Goal: Check status: Check status

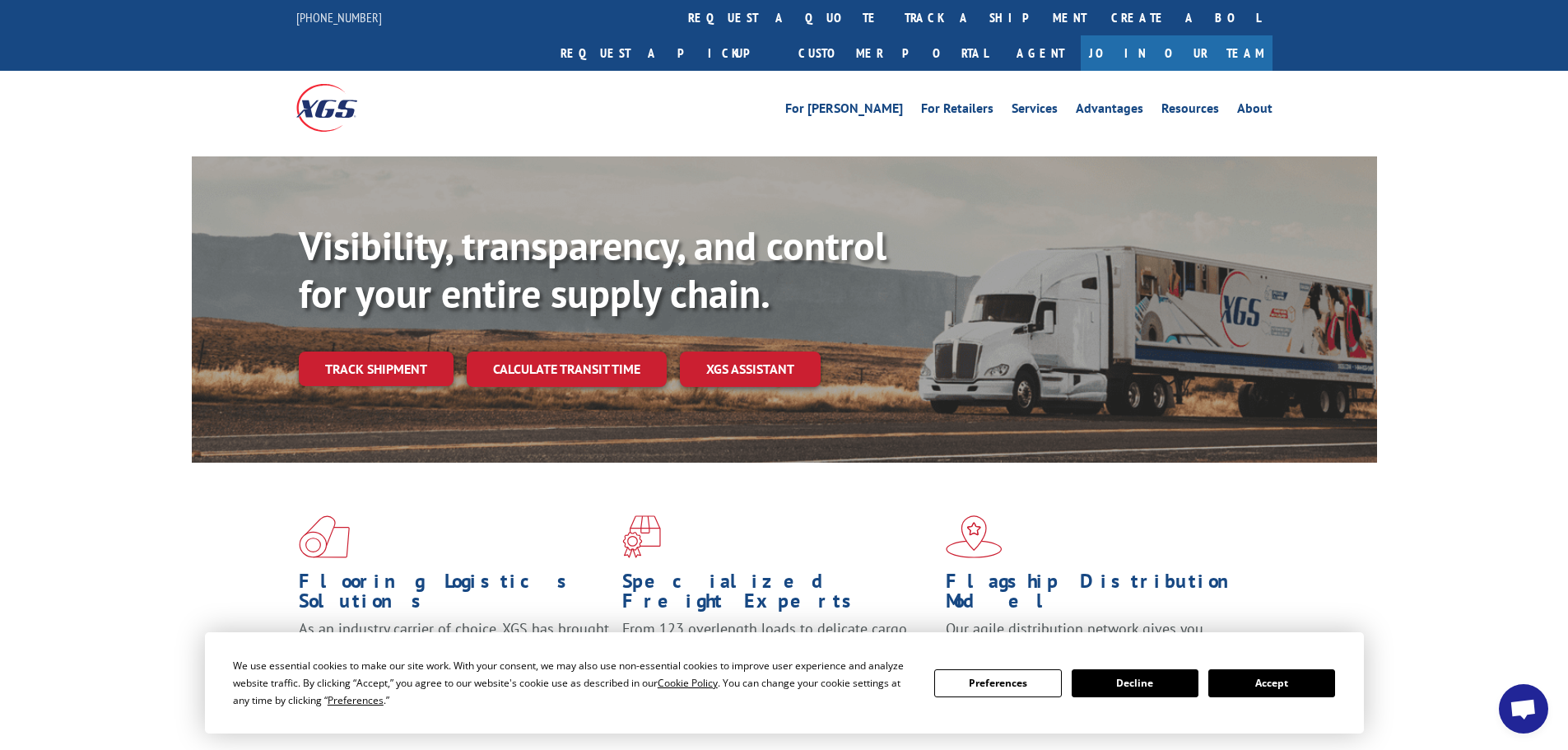
click at [1257, 683] on button "Accept" at bounding box center [1271, 683] width 127 height 28
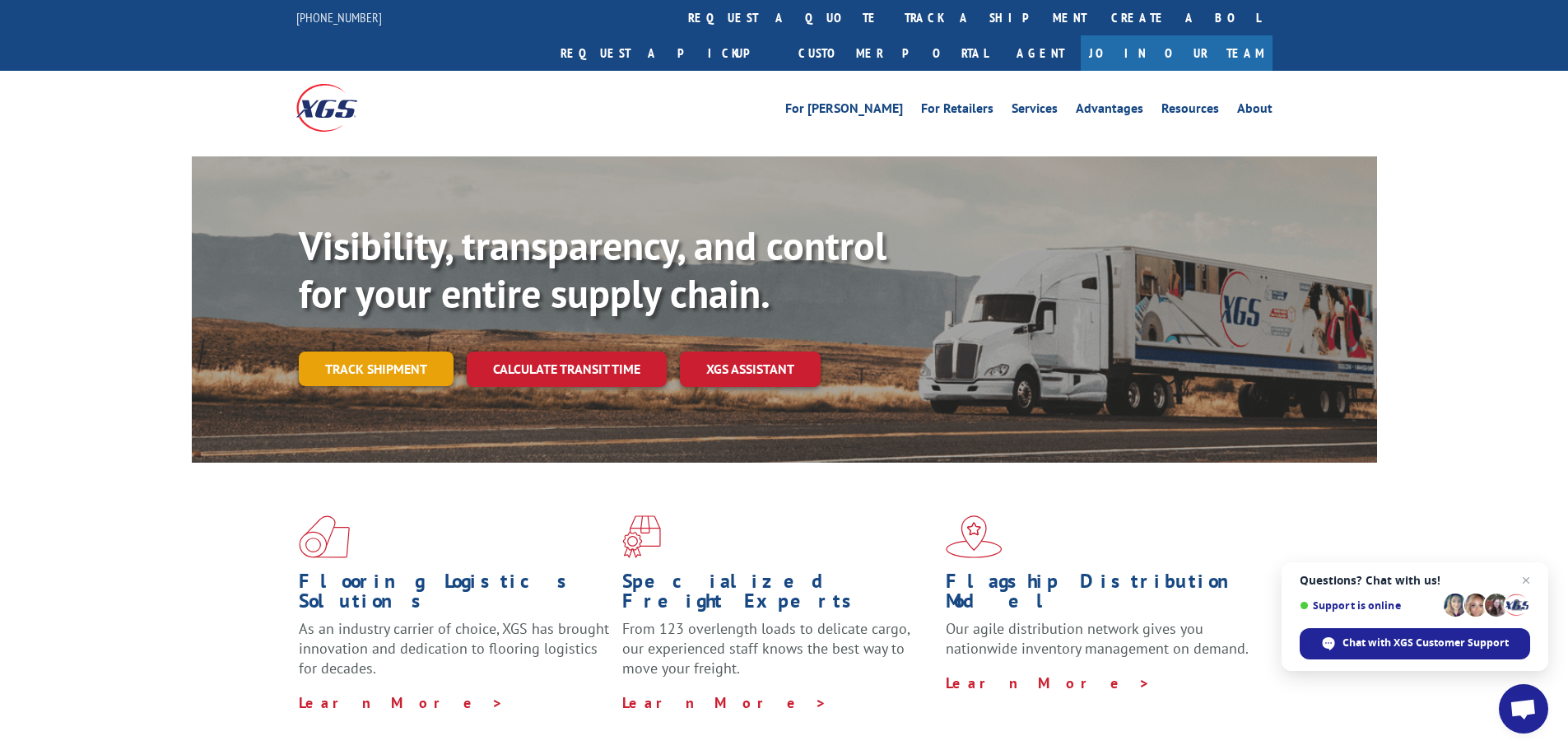
click at [420, 352] on link "Track shipment" at bounding box center [376, 369] width 155 height 35
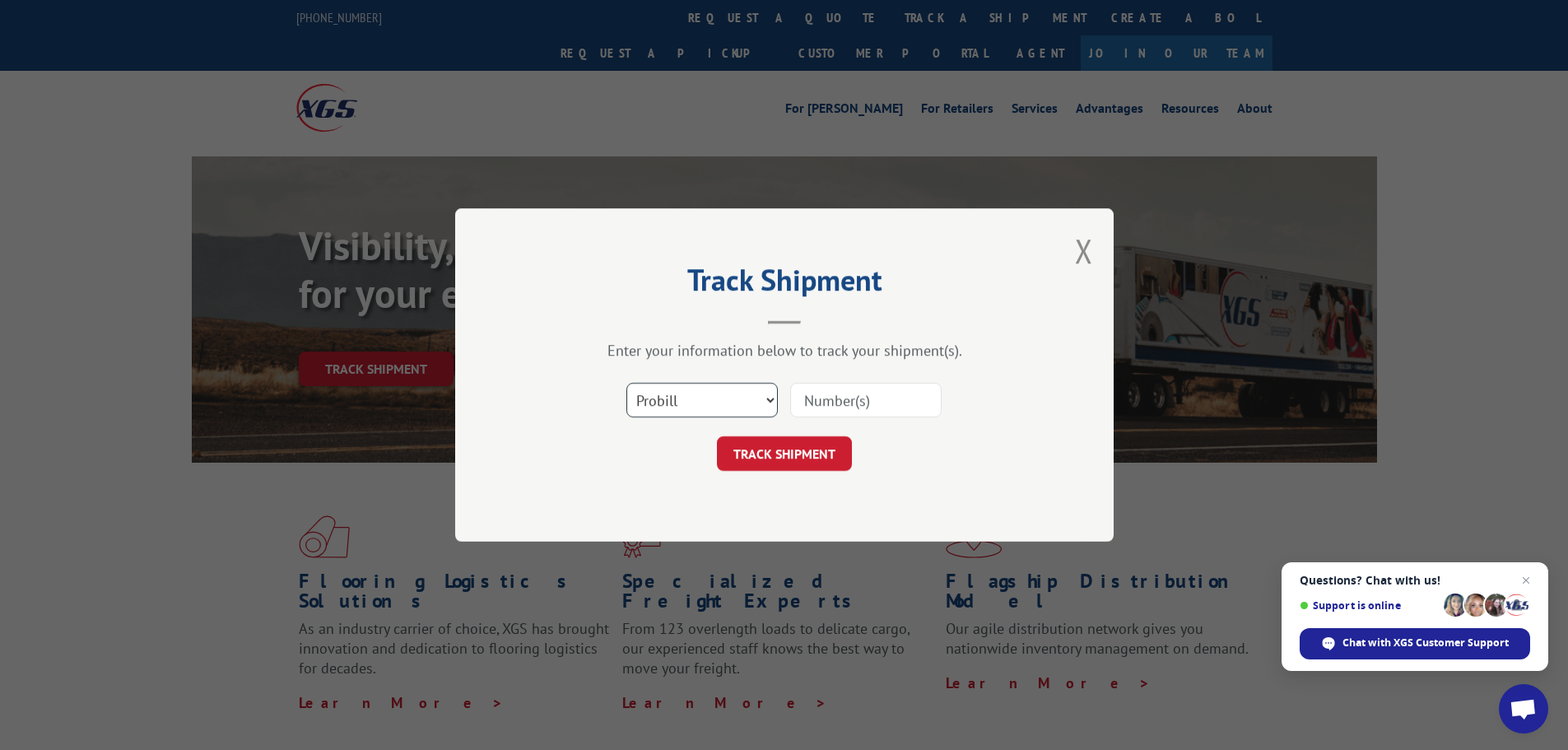
click at [734, 409] on select "Select category... Probill BOL PO" at bounding box center [702, 401] width 151 height 35
select select "bol"
click at [627, 383] on select "Select category... Probill BOL PO" at bounding box center [702, 401] width 151 height 35
click at [833, 402] on input at bounding box center [866, 401] width 151 height 35
paste input "17596534"
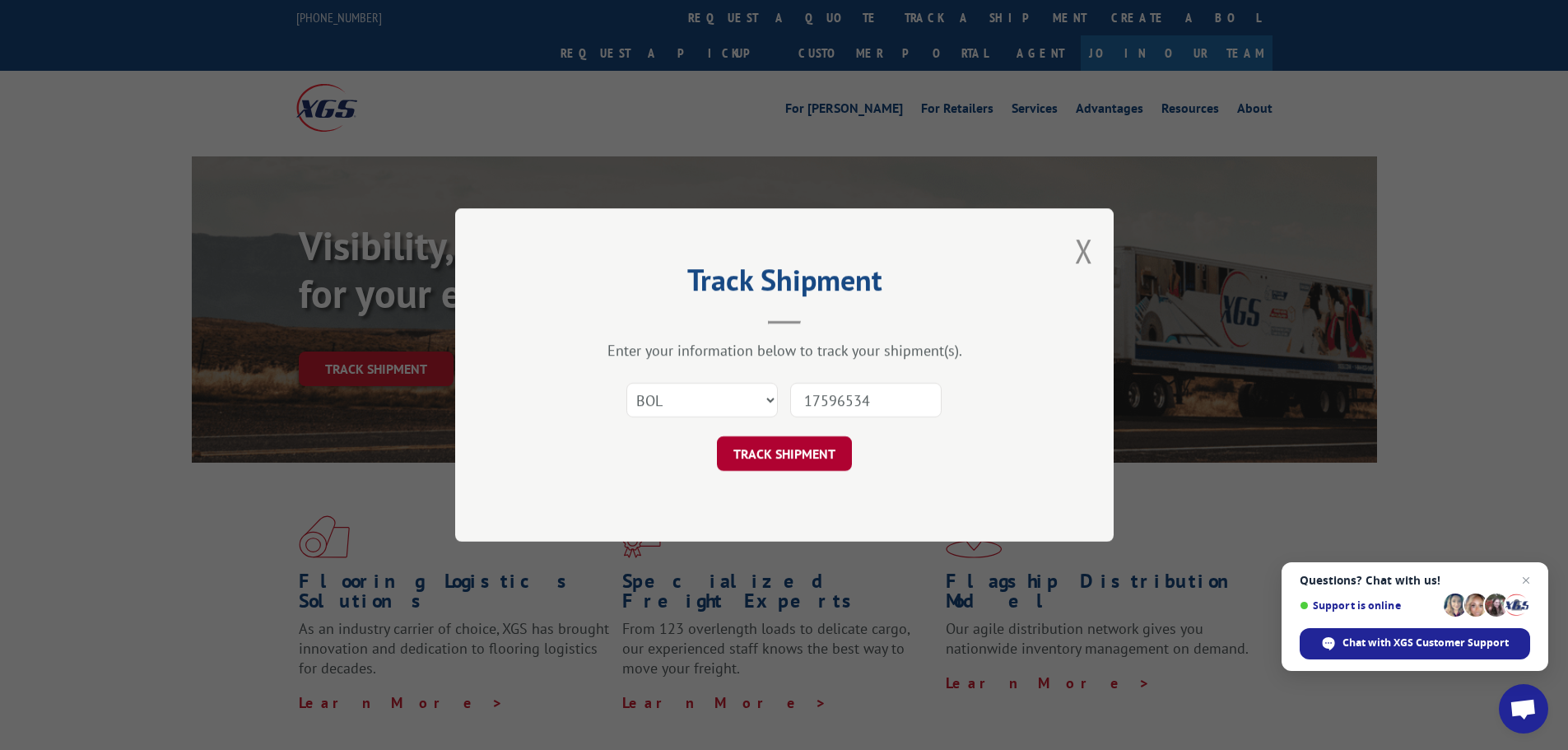
type input "17596534"
click at [807, 456] on button "TRACK SHIPMENT" at bounding box center [784, 454] width 135 height 35
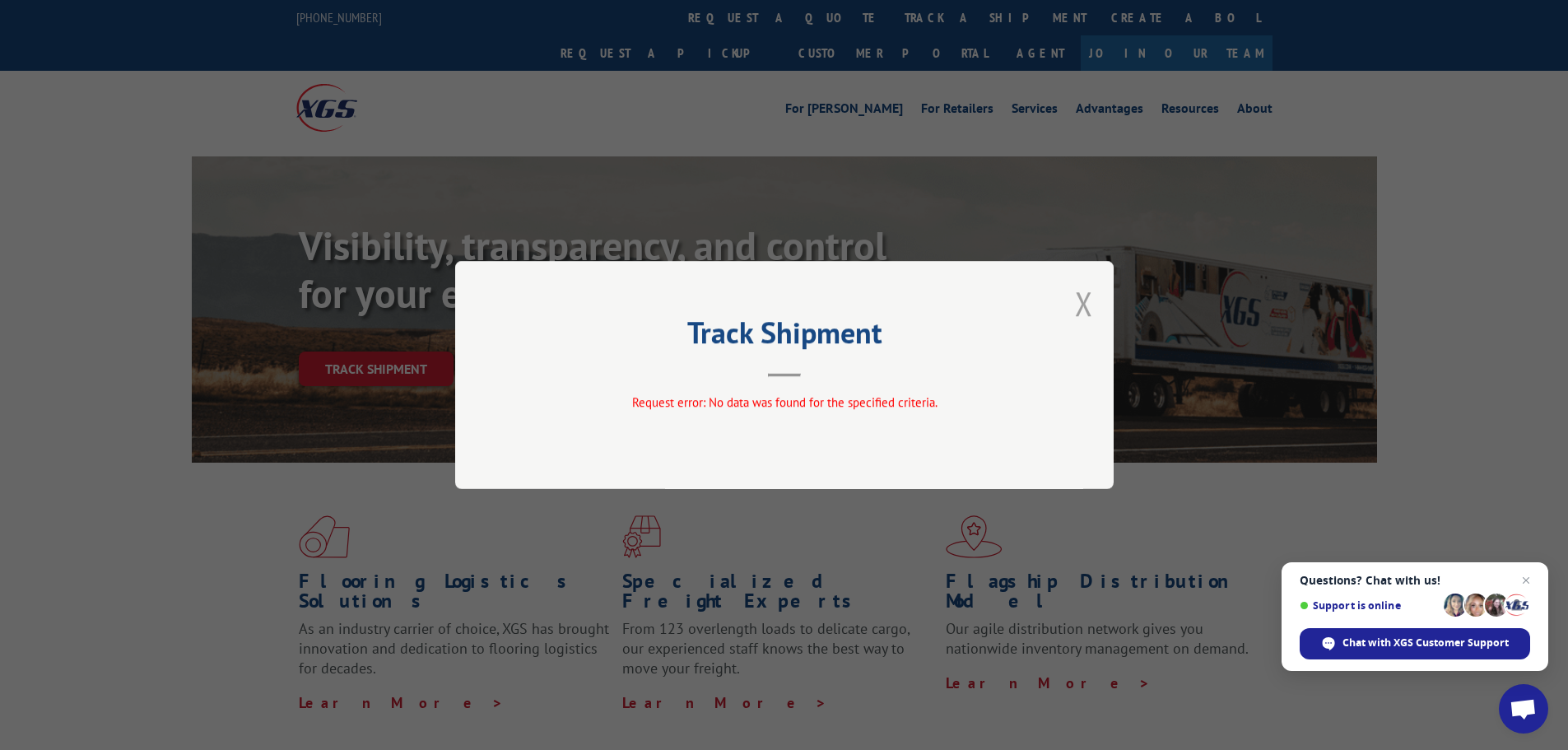
click at [1084, 302] on button "Close modal" at bounding box center [1084, 303] width 18 height 43
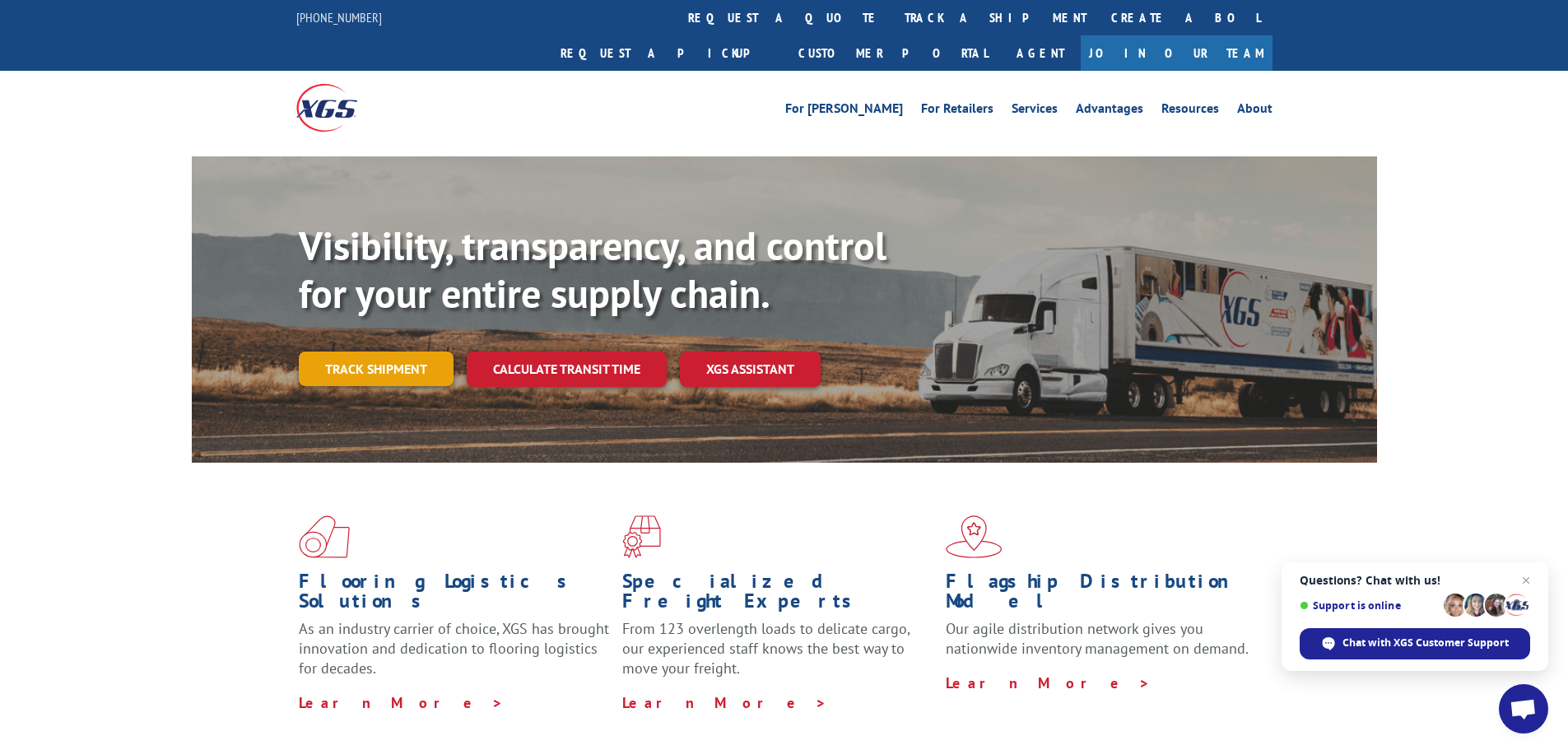
click at [394, 352] on link "Track shipment" at bounding box center [376, 369] width 155 height 35
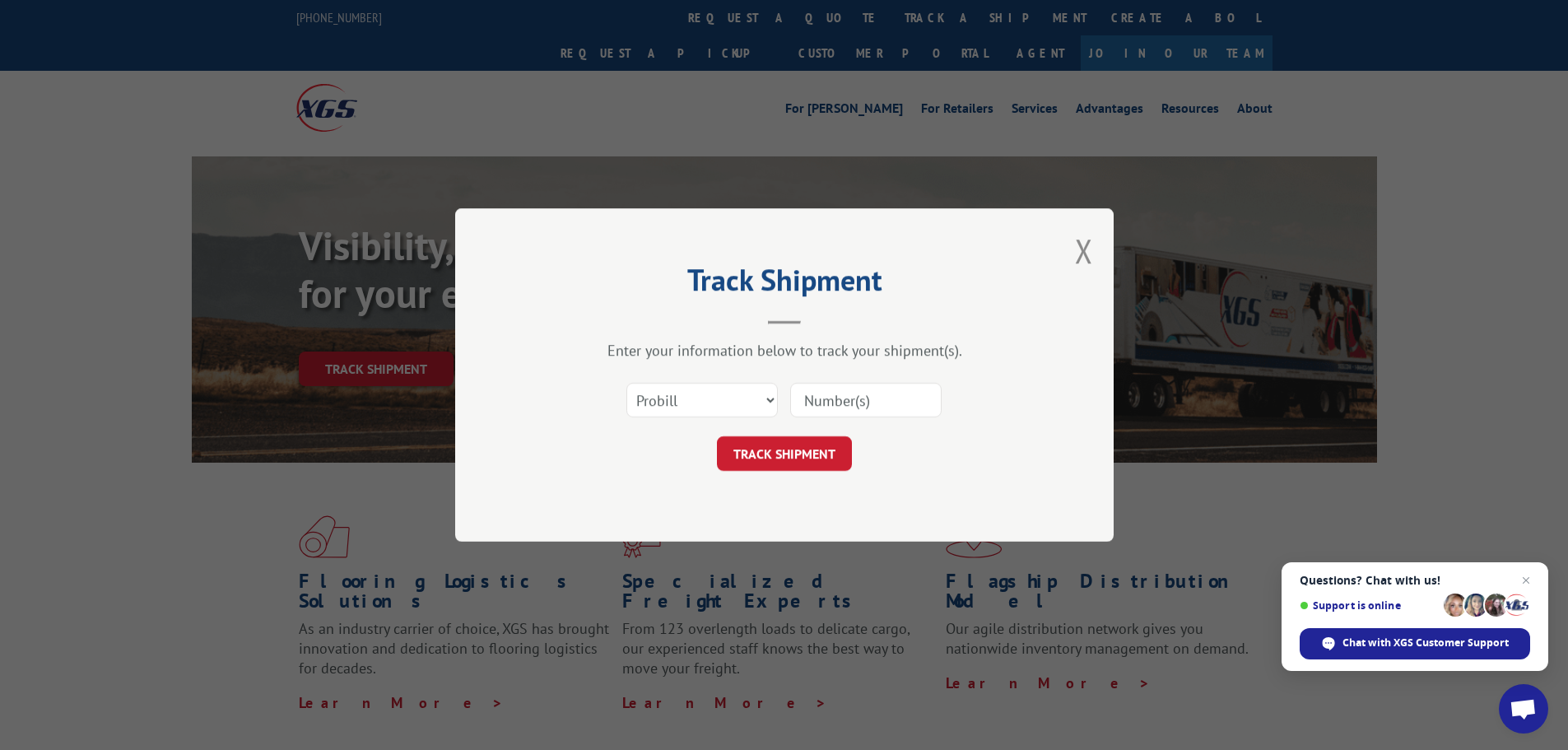
paste input "17597618"
type input "17597618"
click at [790, 461] on button "TRACK SHIPMENT" at bounding box center [784, 454] width 135 height 35
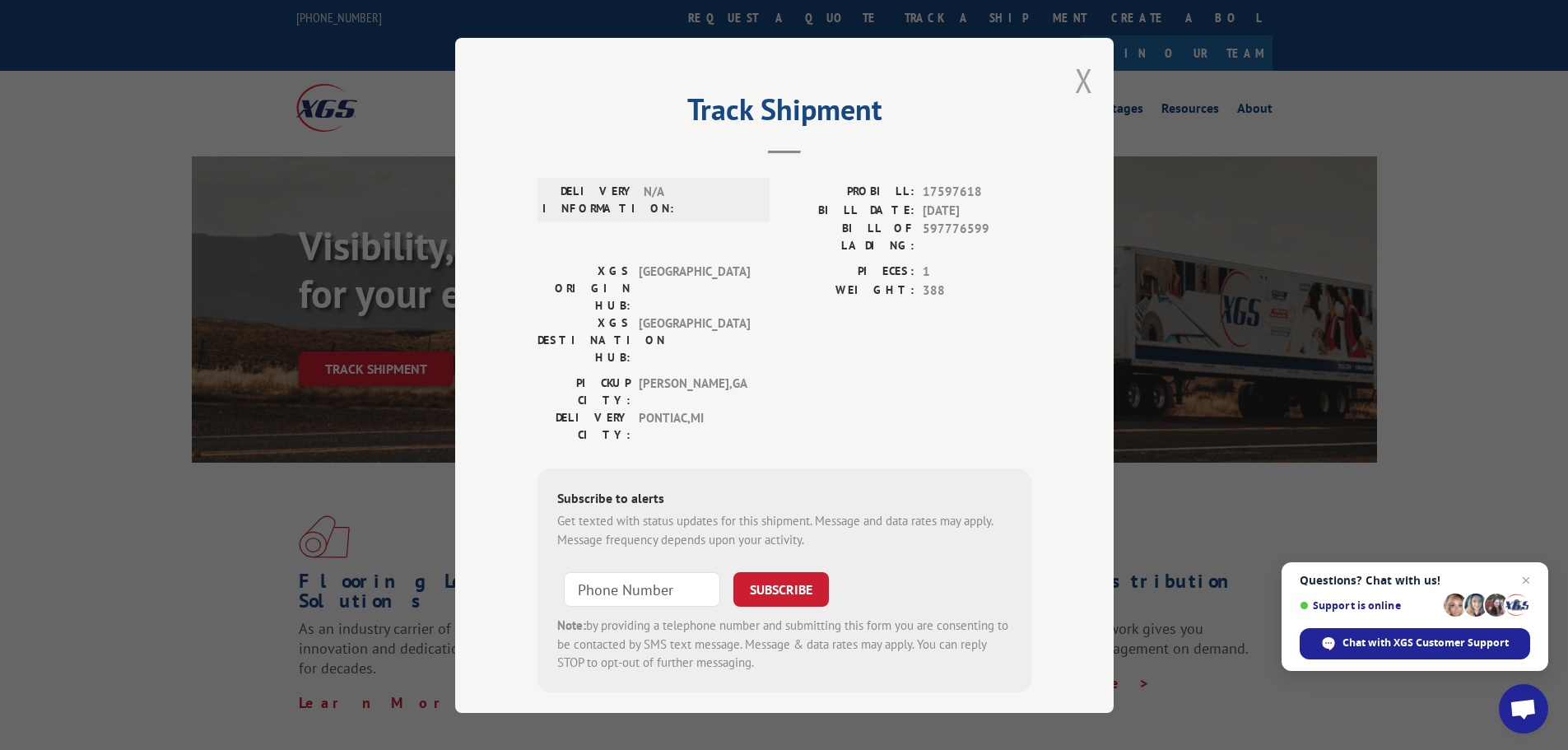
click at [1086, 83] on button "Close modal" at bounding box center [1084, 80] width 18 height 43
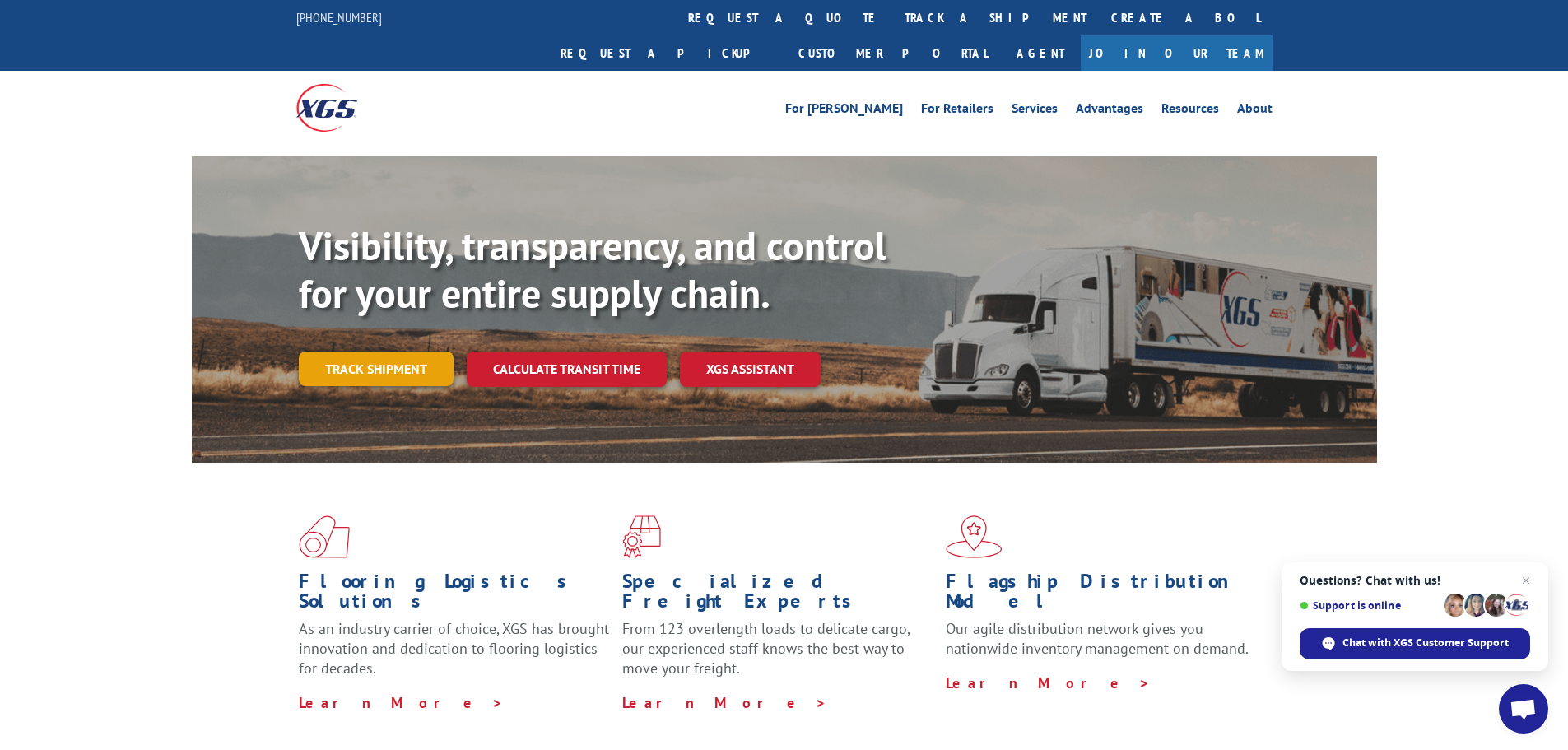
click at [423, 352] on link "Track shipment" at bounding box center [376, 369] width 155 height 35
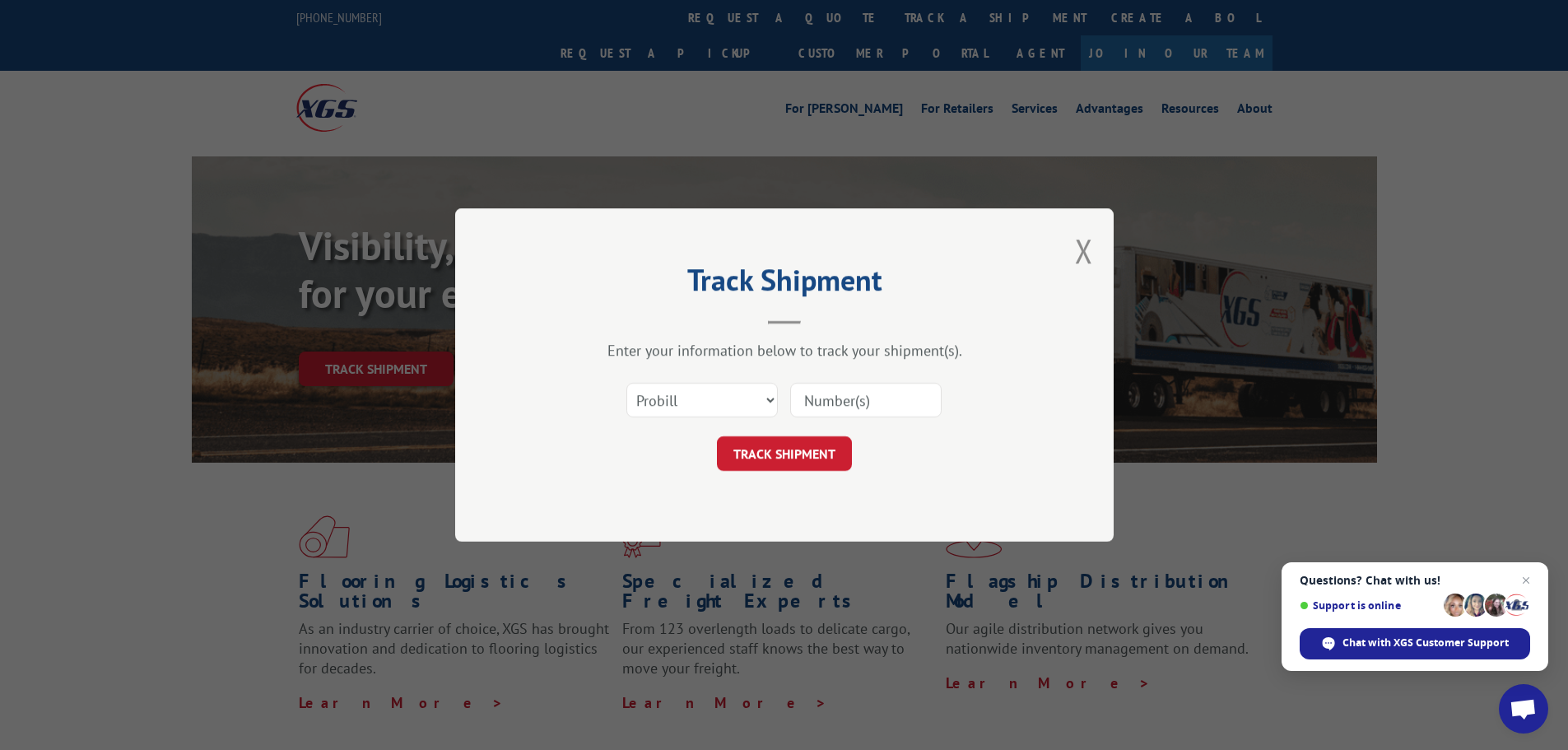
click at [809, 400] on input at bounding box center [866, 401] width 151 height 35
paste input "17596534"
type input "17596534"
click at [798, 453] on button "TRACK SHIPMENT" at bounding box center [784, 454] width 135 height 35
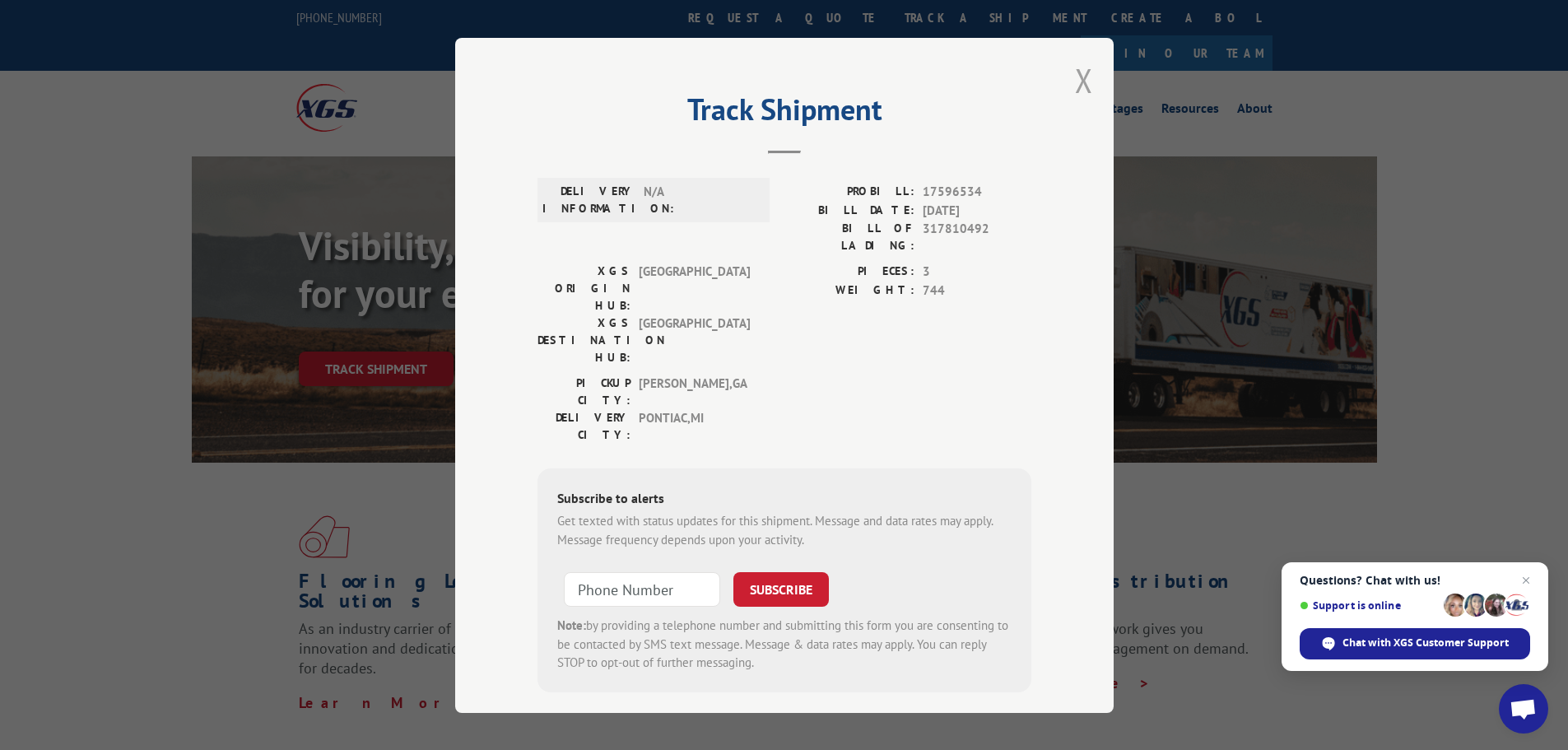
click at [1087, 81] on button "Close modal" at bounding box center [1084, 80] width 18 height 43
